Goal: Task Accomplishment & Management: Complete application form

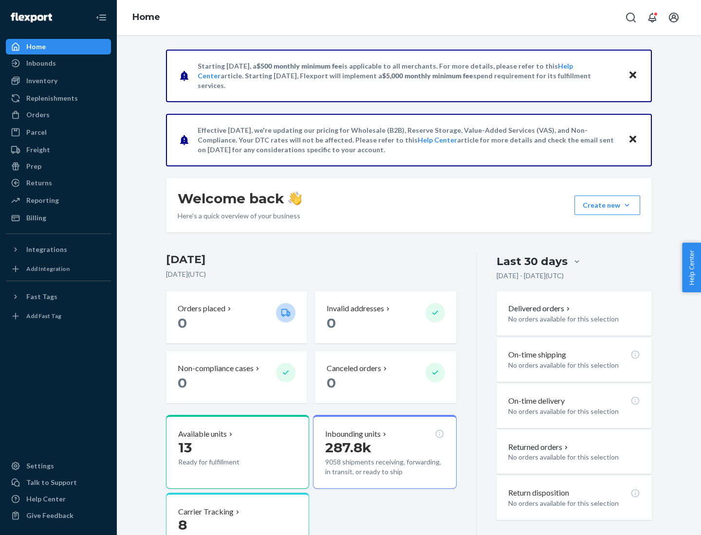
click at [627, 205] on button "Create new Create new inbound Create new order Create new product" at bounding box center [607, 205] width 66 height 19
click at [58, 63] on div "Inbounds" at bounding box center [58, 63] width 103 height 14
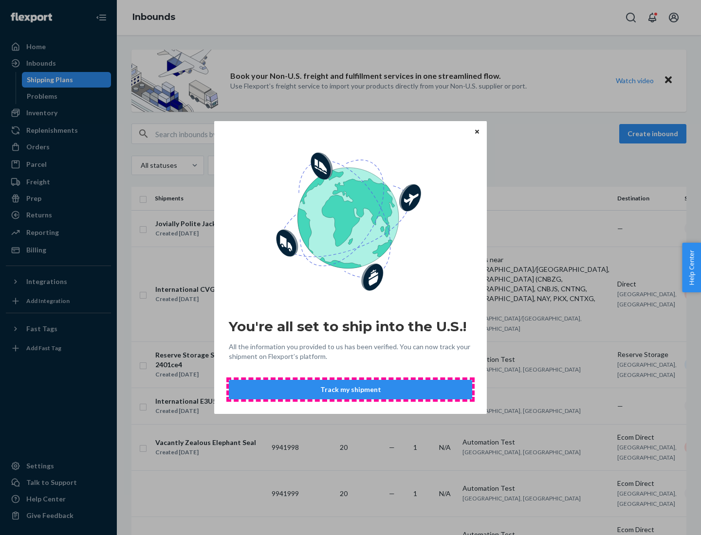
click at [350, 390] on button "Track my shipment" at bounding box center [350, 389] width 243 height 19
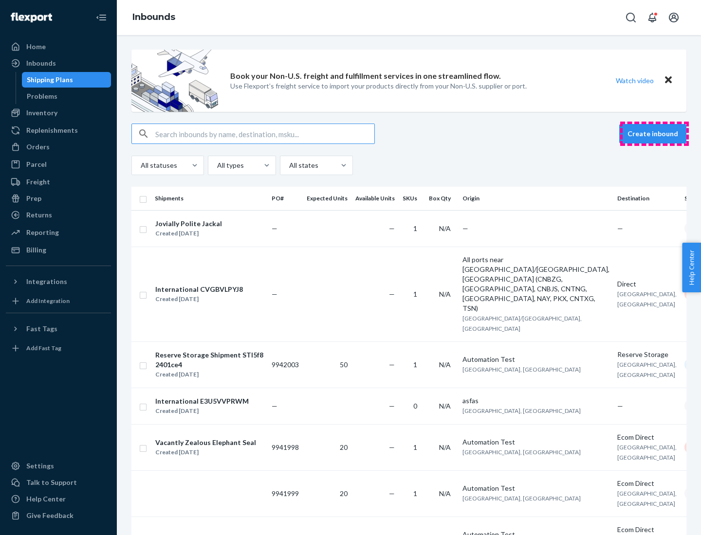
click at [654, 134] on button "Create inbound" at bounding box center [652, 133] width 67 height 19
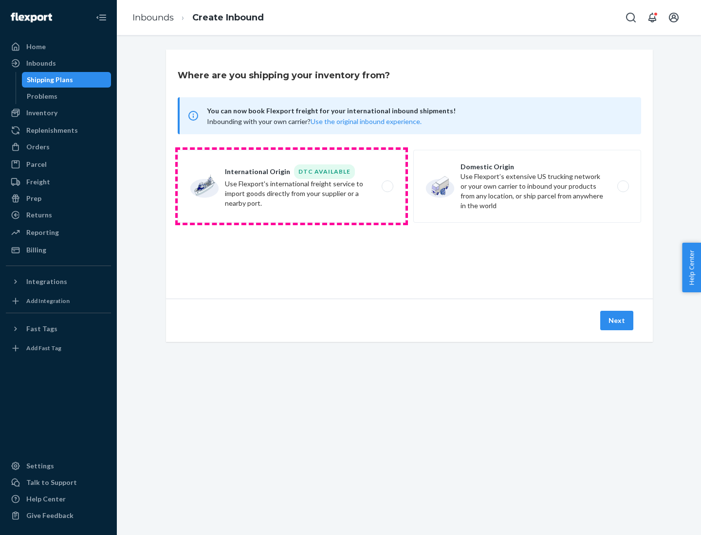
click at [291, 186] on label "International Origin DTC Available Use Flexport's international freight service…" at bounding box center [292, 186] width 228 height 73
click at [387, 186] on input "International Origin DTC Available Use Flexport's international freight service…" at bounding box center [390, 186] width 6 height 6
radio input "true"
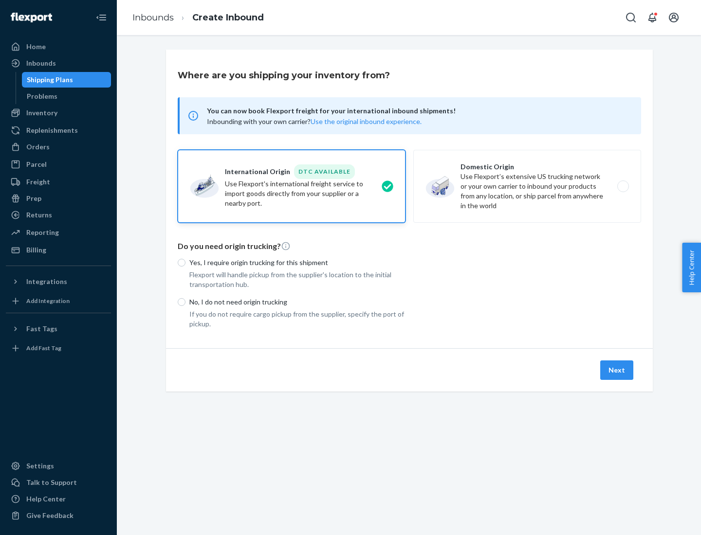
click at [297, 302] on p "No, I do not need origin trucking" at bounding box center [297, 302] width 216 height 10
click at [185, 302] on input "No, I do not need origin trucking" at bounding box center [182, 302] width 8 height 8
radio input "true"
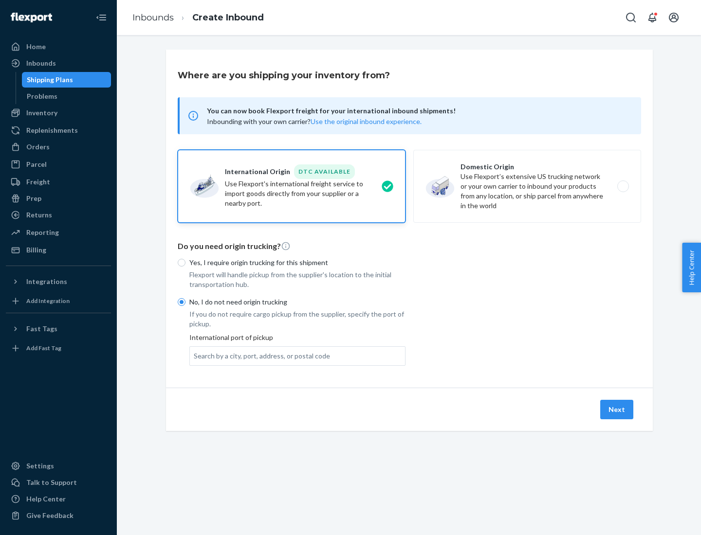
click at [259, 356] on div "Search by a city, port, address, or postal code" at bounding box center [262, 356] width 136 height 10
click at [195, 356] on input "Search by a city, port, address, or postal code" at bounding box center [194, 356] width 1 height 10
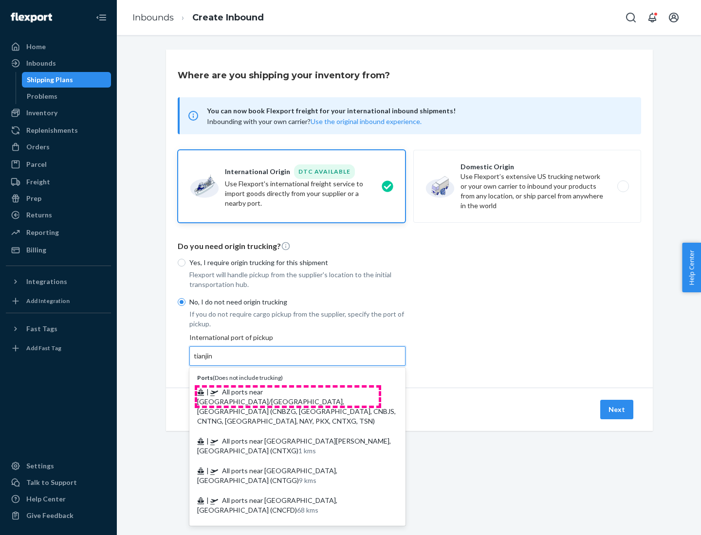
click at [288, 392] on span "| All ports near [GEOGRAPHIC_DATA]/[GEOGRAPHIC_DATA], [GEOGRAPHIC_DATA] (CNBZG,…" at bounding box center [296, 406] width 199 height 37
click at [214, 361] on input "tianjin" at bounding box center [204, 356] width 20 height 10
type input "All ports near [GEOGRAPHIC_DATA]/[GEOGRAPHIC_DATA], [GEOGRAPHIC_DATA] (CNBZG, […"
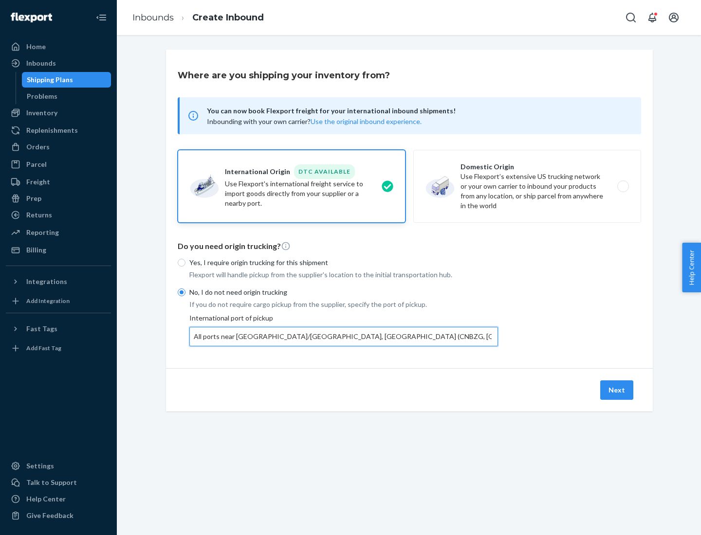
click at [617, 390] on button "Next" at bounding box center [616, 390] width 33 height 19
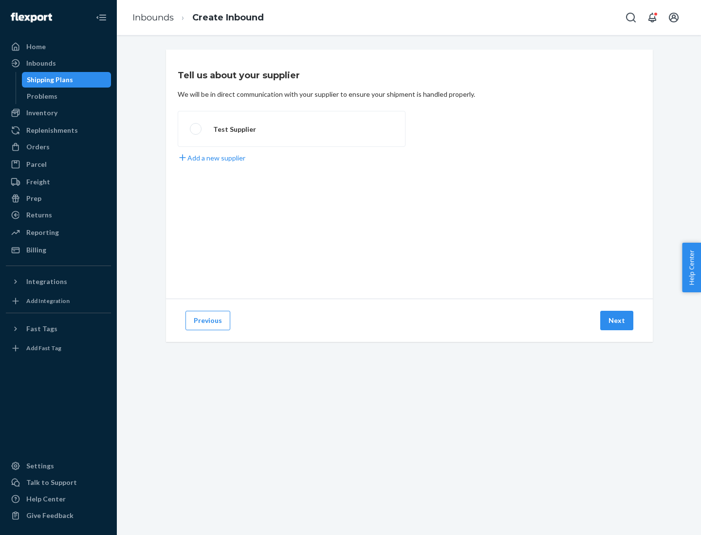
click at [291, 129] on label "Test Supplier" at bounding box center [292, 129] width 228 height 36
click at [196, 129] on input "Test Supplier" at bounding box center [193, 129] width 6 height 6
radio input "true"
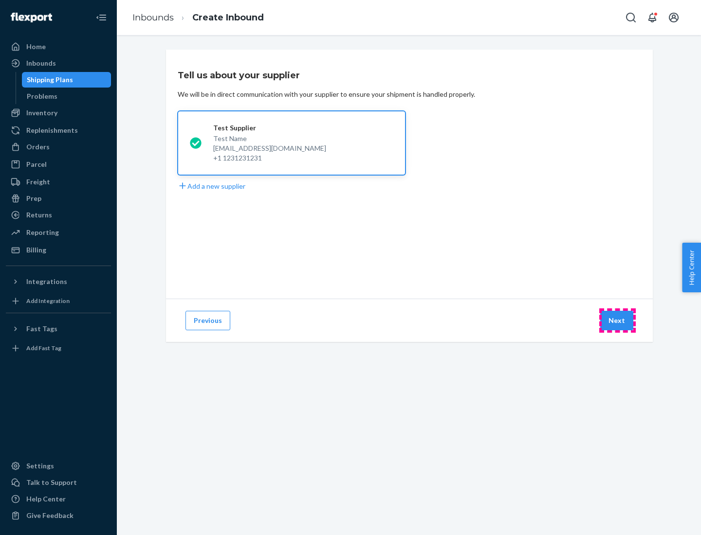
click at [617, 321] on button "Next" at bounding box center [616, 320] width 33 height 19
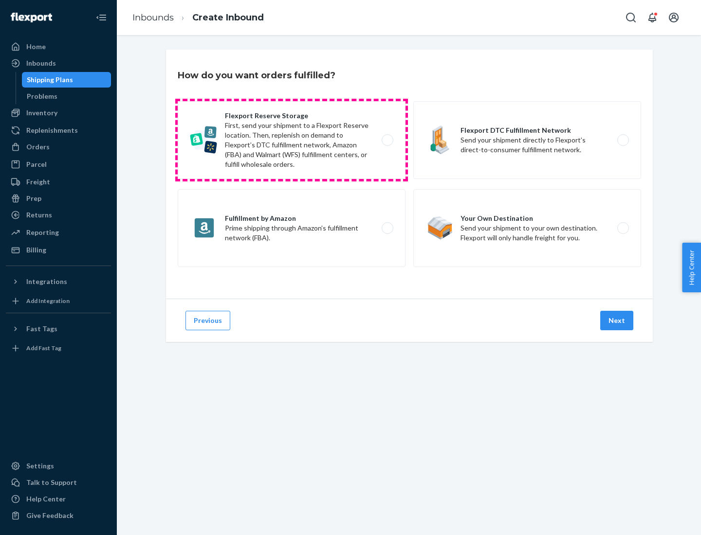
click at [291, 140] on label "Flexport Reserve Storage First, send your shipment to a Flexport Reserve locati…" at bounding box center [292, 140] width 228 height 78
click at [387, 140] on input "Flexport Reserve Storage First, send your shipment to a Flexport Reserve locati…" at bounding box center [390, 140] width 6 height 6
radio input "true"
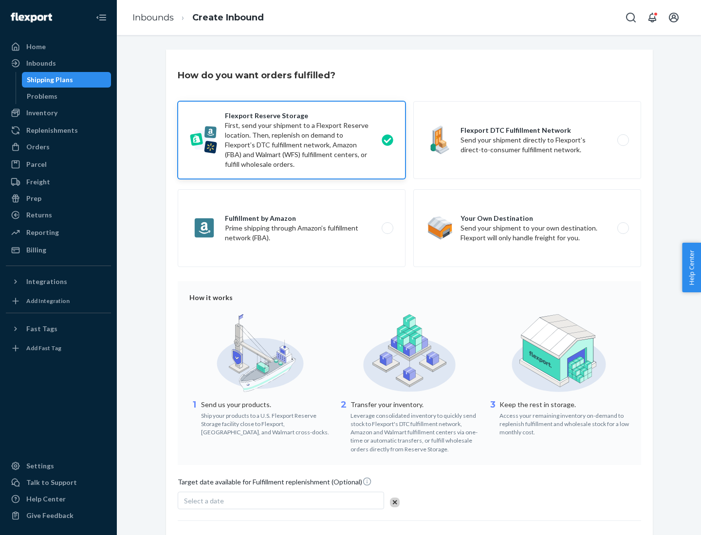
scroll to position [80, 0]
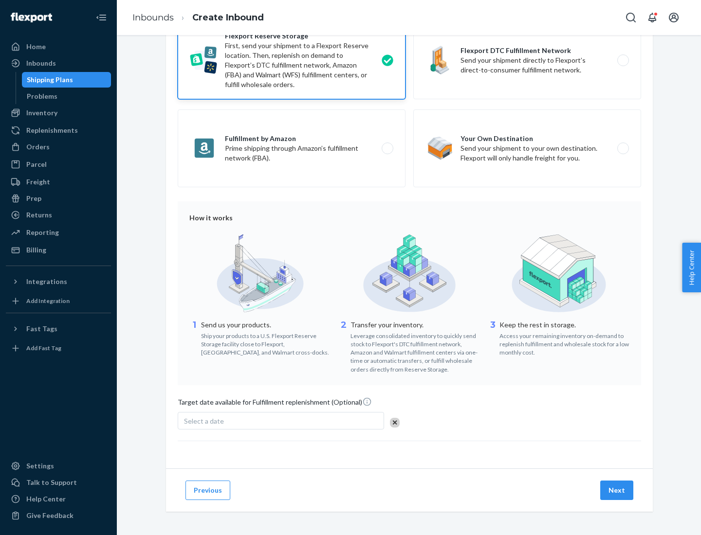
click at [617, 490] on button "Next" at bounding box center [616, 490] width 33 height 19
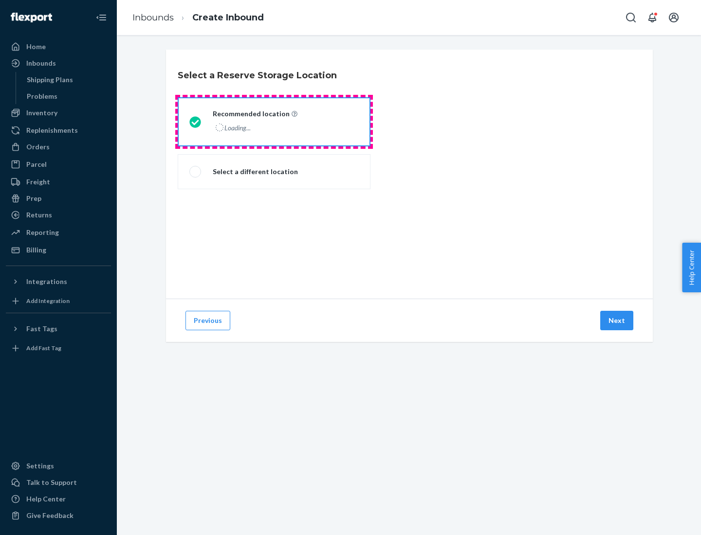
click at [274, 122] on div "Loading..." at bounding box center [254, 128] width 83 height 14
click at [196, 122] on input "Recommended location Loading..." at bounding box center [192, 122] width 6 height 6
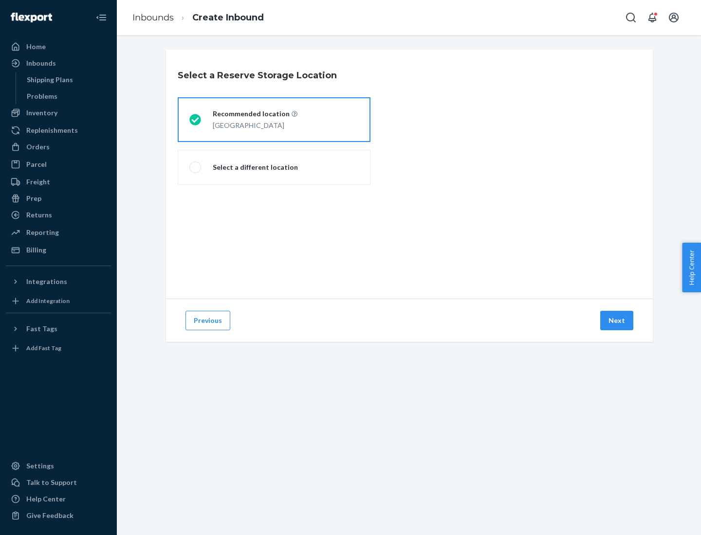
click at [617, 321] on button "Next" at bounding box center [616, 320] width 33 height 19
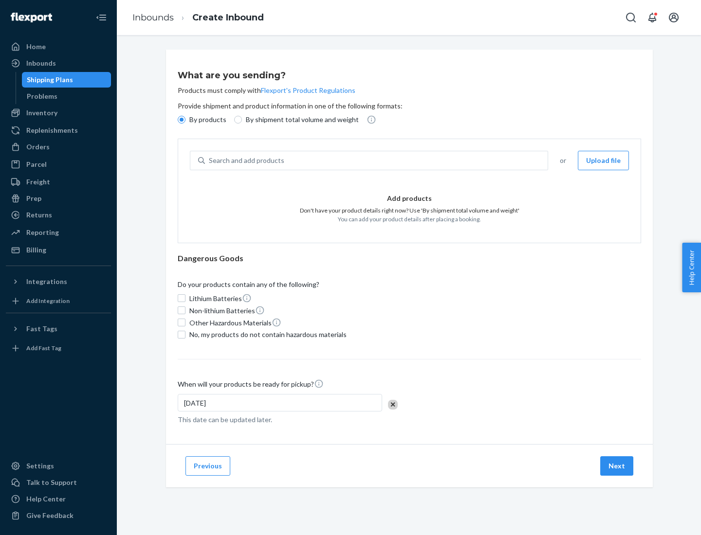
click at [377, 161] on div "Search and add products" at bounding box center [376, 161] width 343 height 18
click at [210, 161] on input "Search and add products" at bounding box center [209, 161] width 1 height 10
click at [237, 120] on input "By shipment total volume and weight" at bounding box center [238, 120] width 8 height 8
radio input "true"
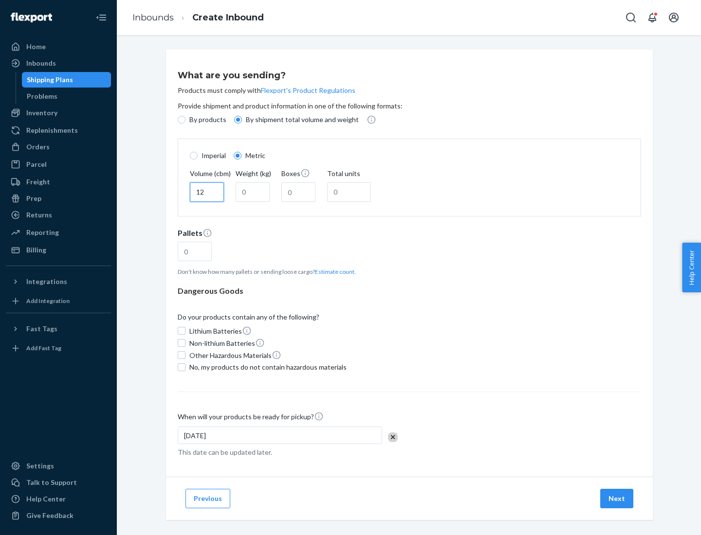
type input "12"
type input "22"
type input "222"
type input "121"
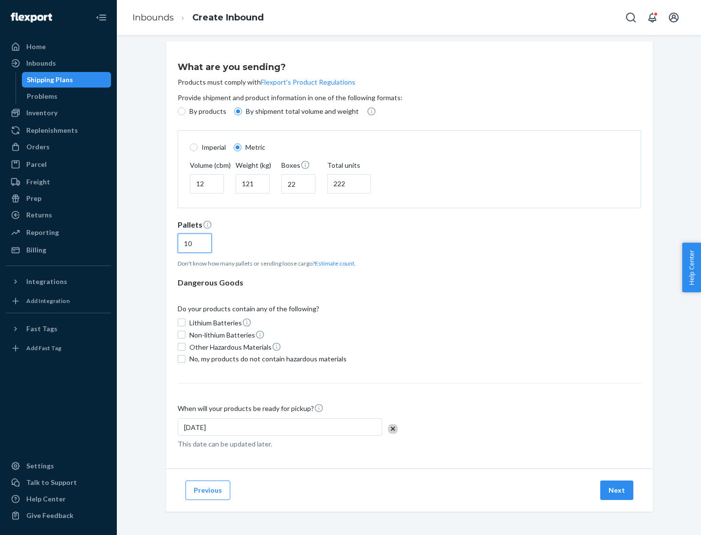
type input "10"
click at [266, 359] on span "No, my products do not contain hazardous materials" at bounding box center [267, 359] width 157 height 10
click at [185, 359] on input "No, my products do not contain hazardous materials" at bounding box center [182, 359] width 8 height 8
checkbox input "true"
click at [617, 490] on button "Next" at bounding box center [616, 490] width 33 height 19
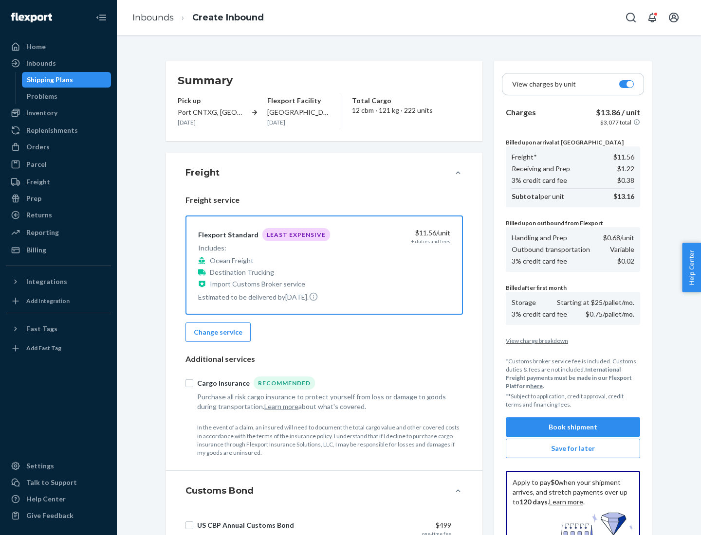
scroll to position [142, 0]
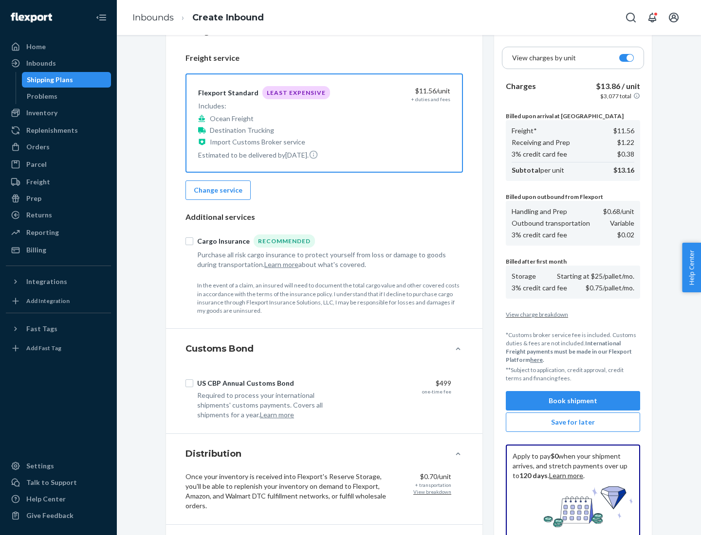
click at [573, 401] on button "Book shipment" at bounding box center [573, 400] width 134 height 19
